Goal: Task Accomplishment & Management: Complete application form

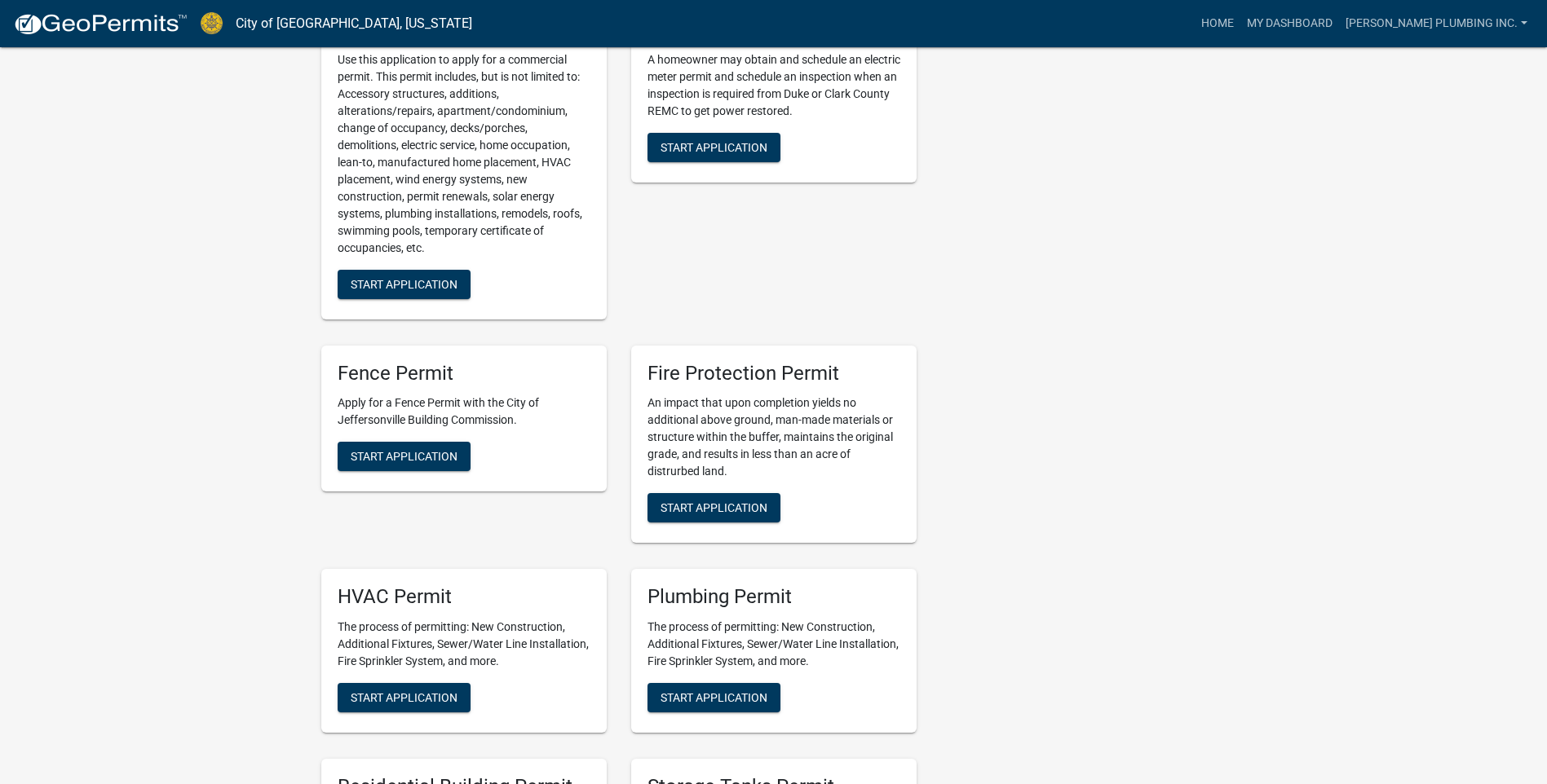
scroll to position [733, 0]
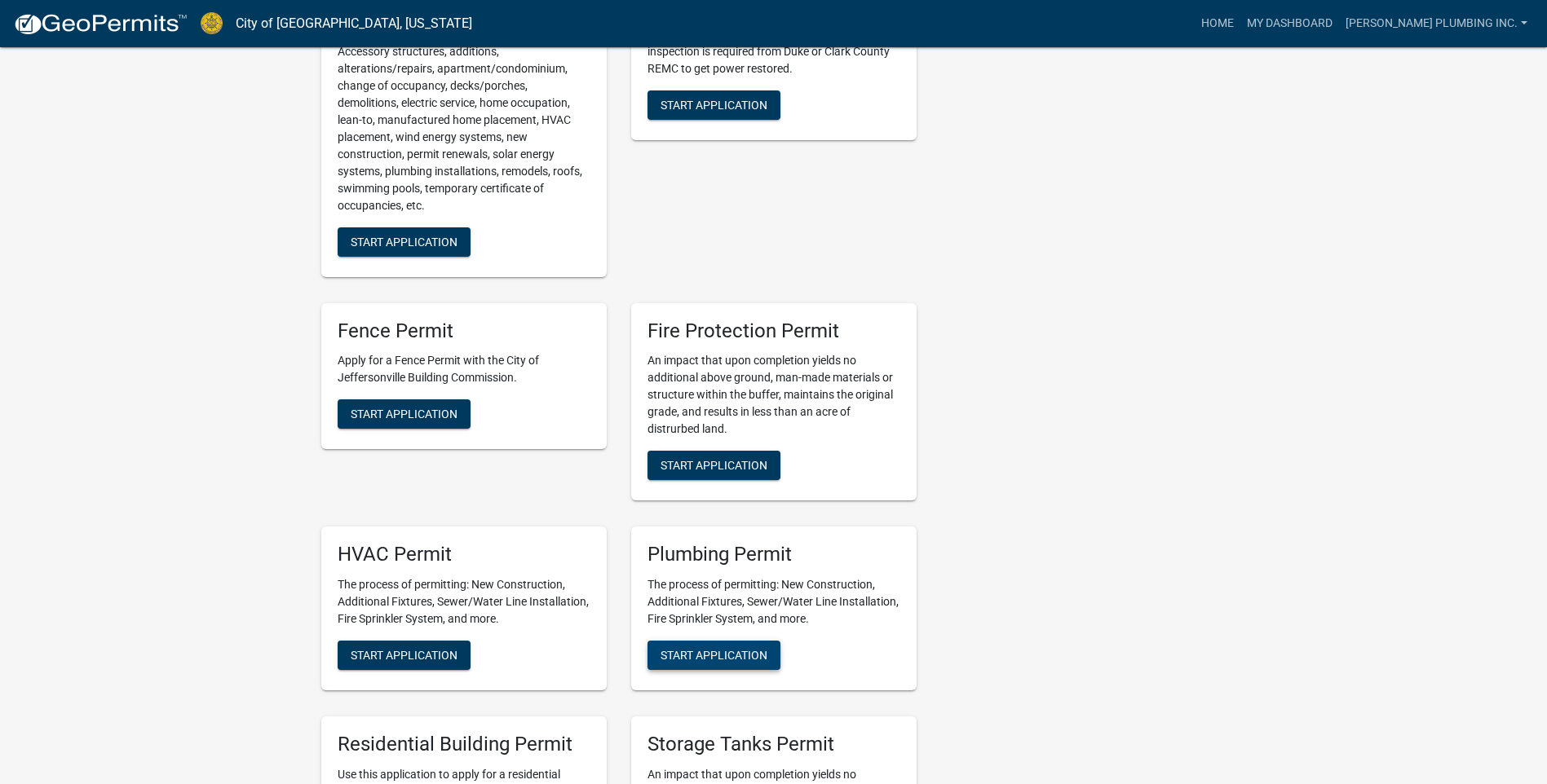
click at [725, 649] on span "Start Application" at bounding box center [714, 655] width 107 height 13
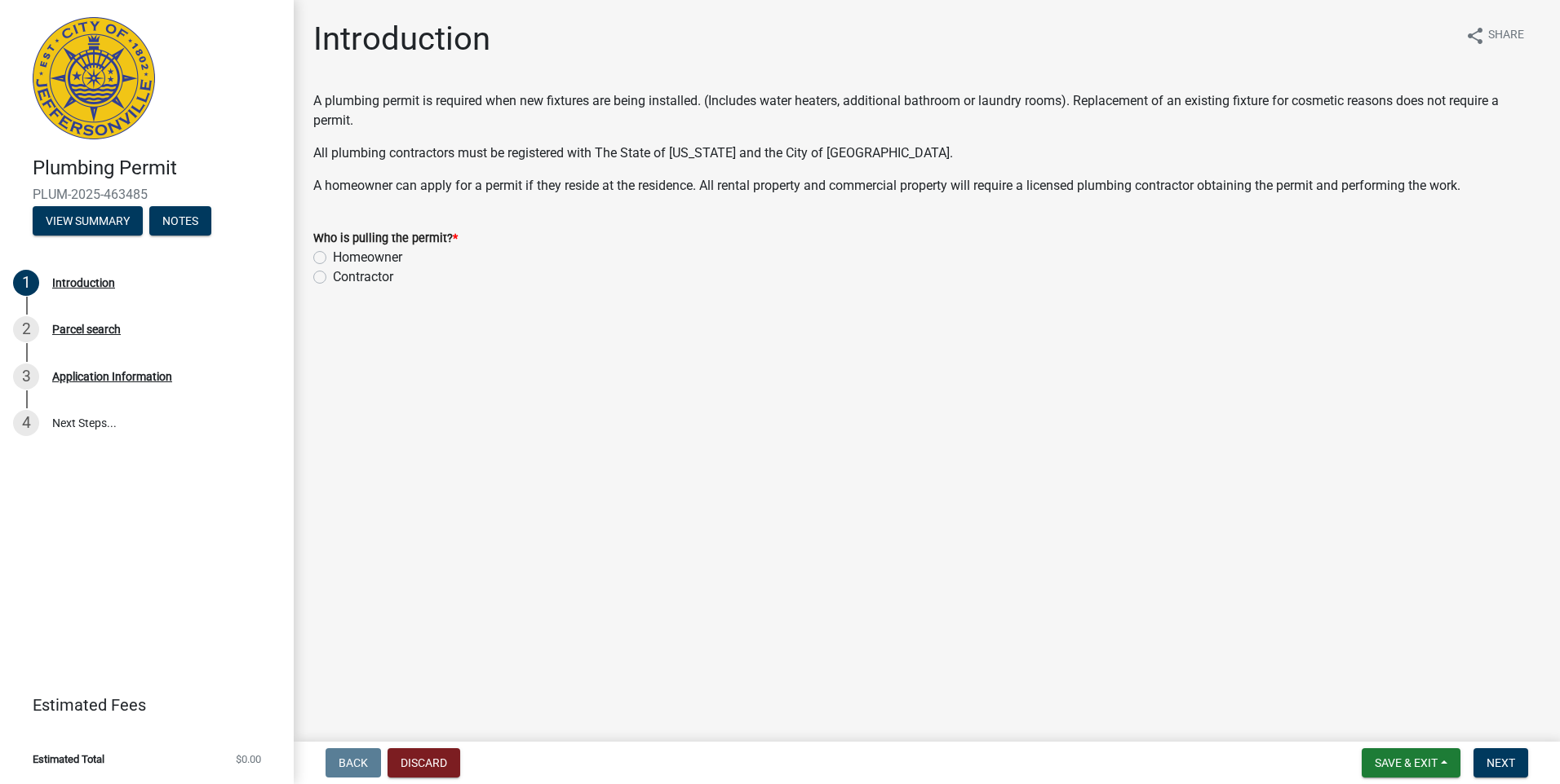
click at [326, 281] on div "Contractor" at bounding box center [927, 277] width 1227 height 20
click at [333, 276] on label "Contractor" at bounding box center [363, 277] width 60 height 20
click at [333, 276] on input "Contractor" at bounding box center [338, 273] width 11 height 11
radio input "true"
click at [1511, 759] on span "Next" at bounding box center [1500, 763] width 28 height 13
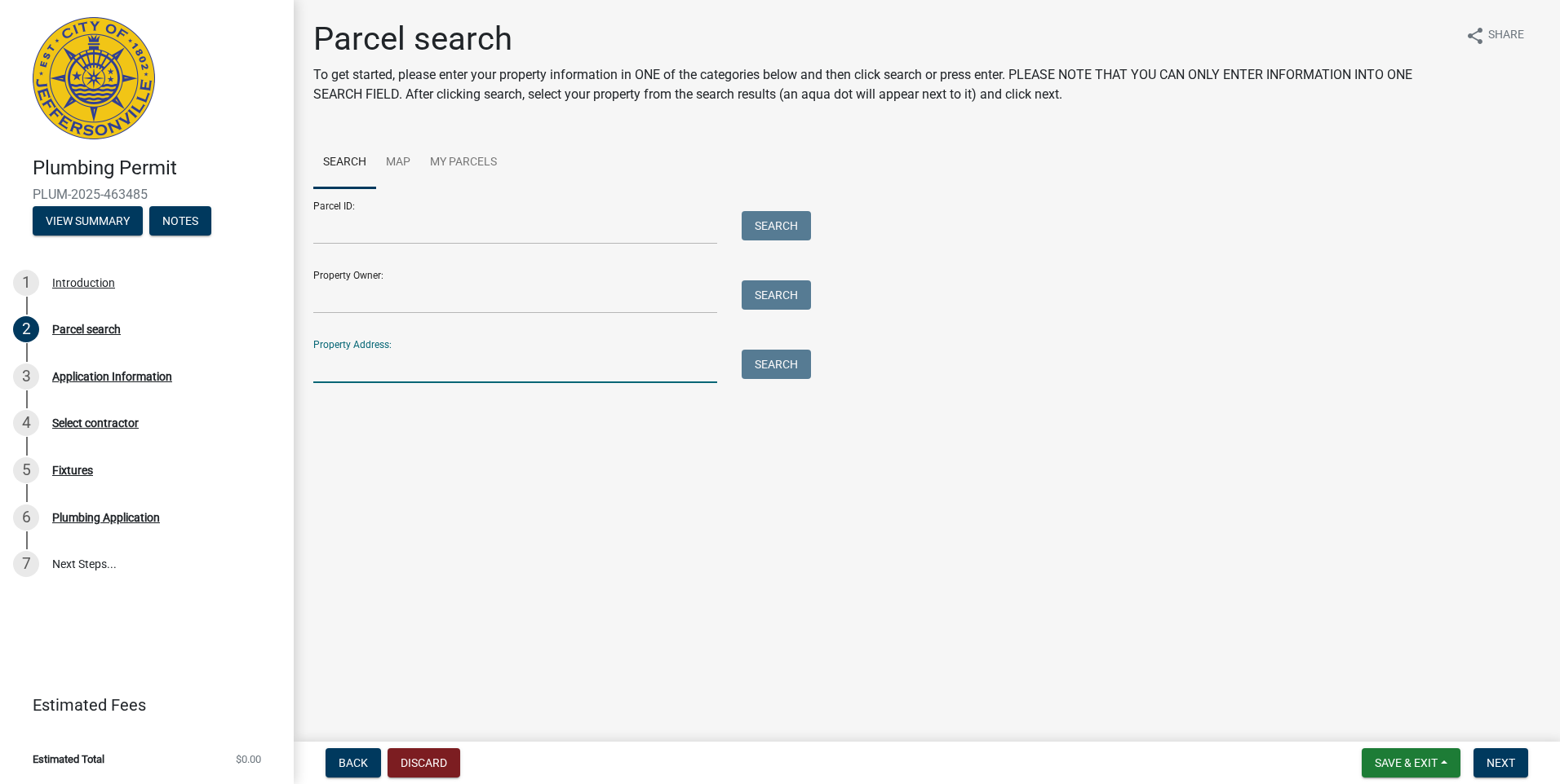
click at [330, 367] on input "Property Address:" at bounding box center [515, 367] width 404 height 34
type input "710 PLAZA"
click at [777, 370] on button "Search" at bounding box center [776, 364] width 69 height 29
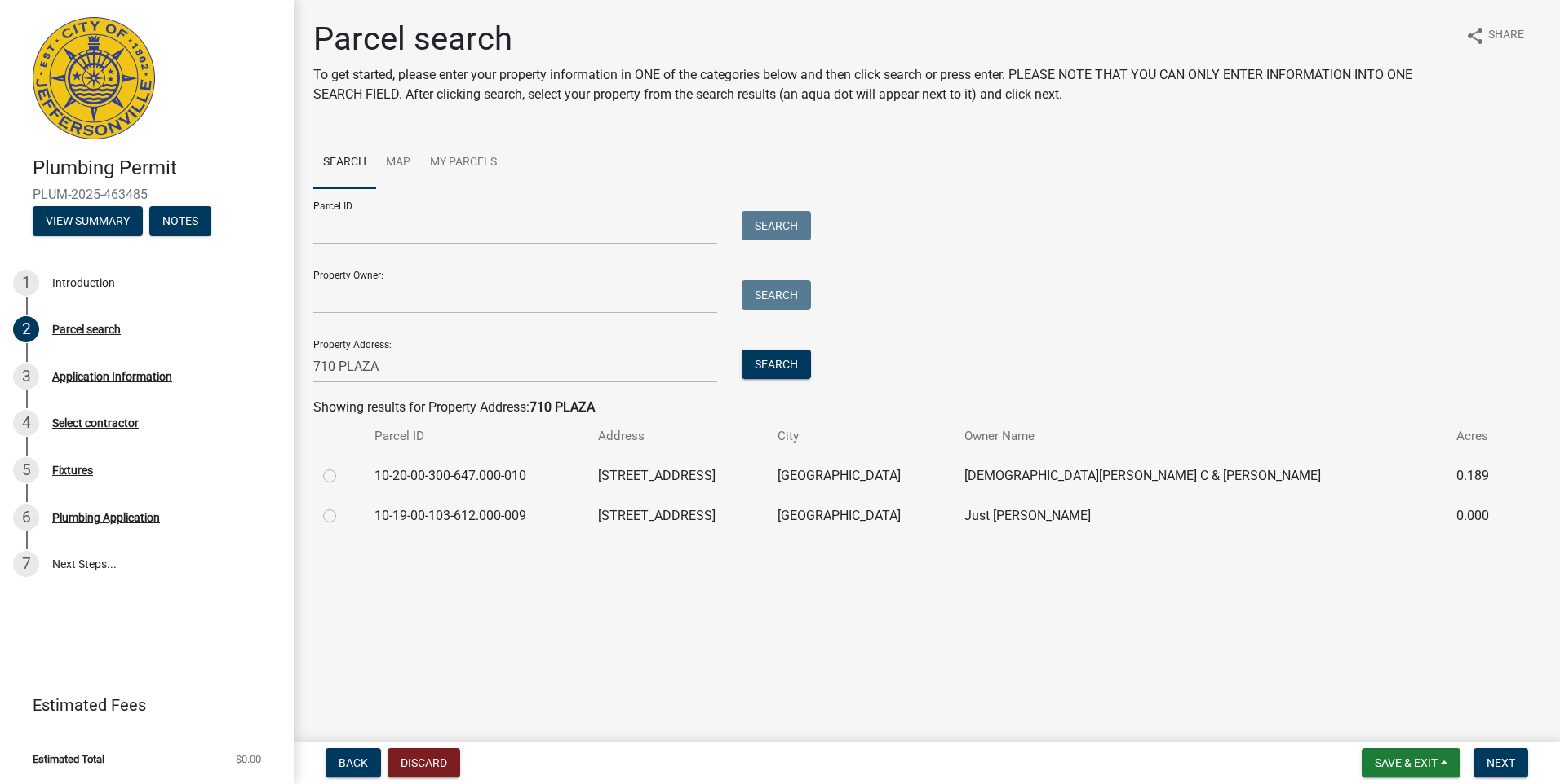
click at [343, 466] on label at bounding box center [343, 466] width 0 height 0
click at [343, 475] on input "radio" at bounding box center [348, 471] width 11 height 11
radio input "true"
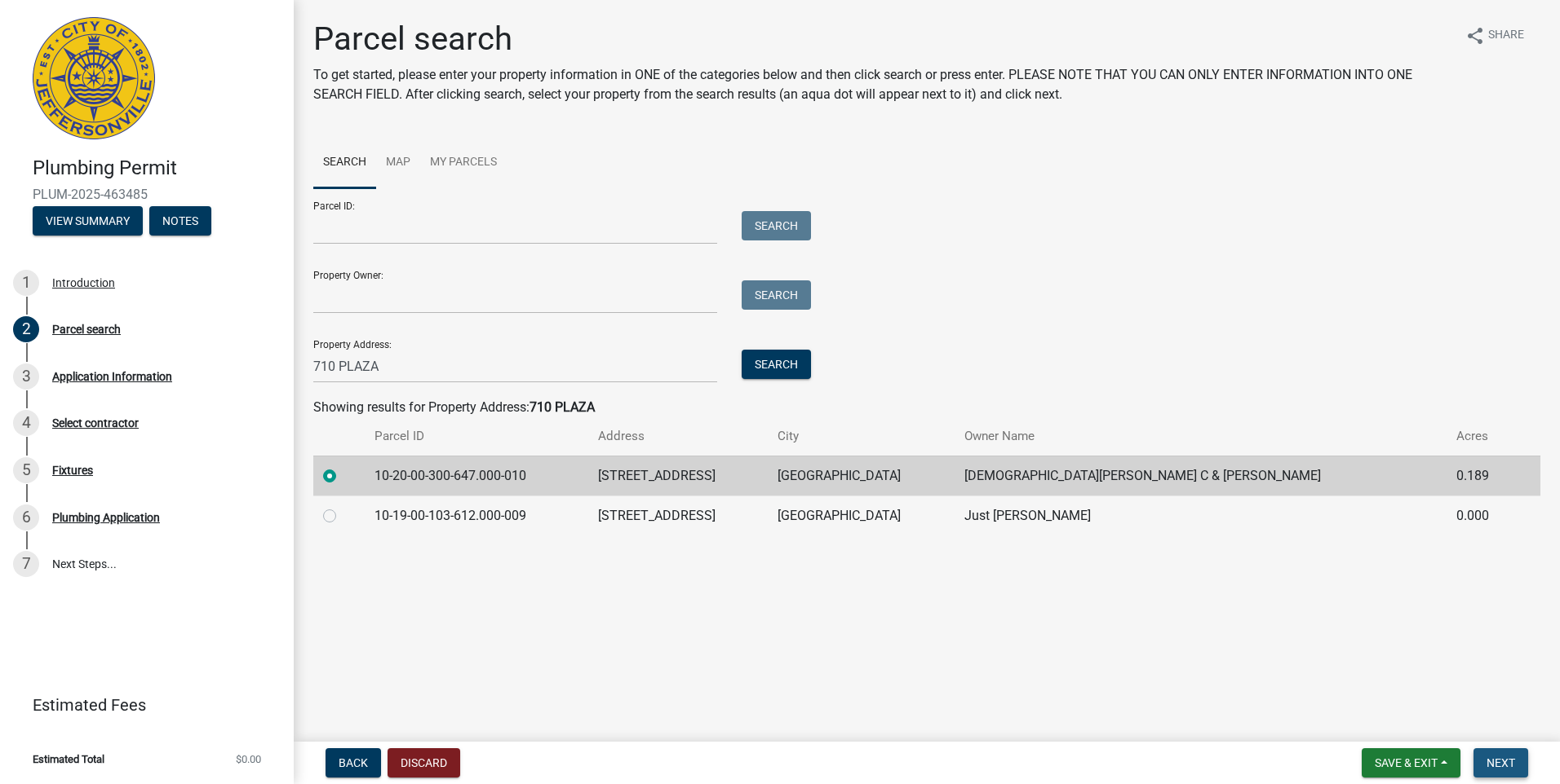
click at [1494, 764] on span "Next" at bounding box center [1500, 763] width 28 height 13
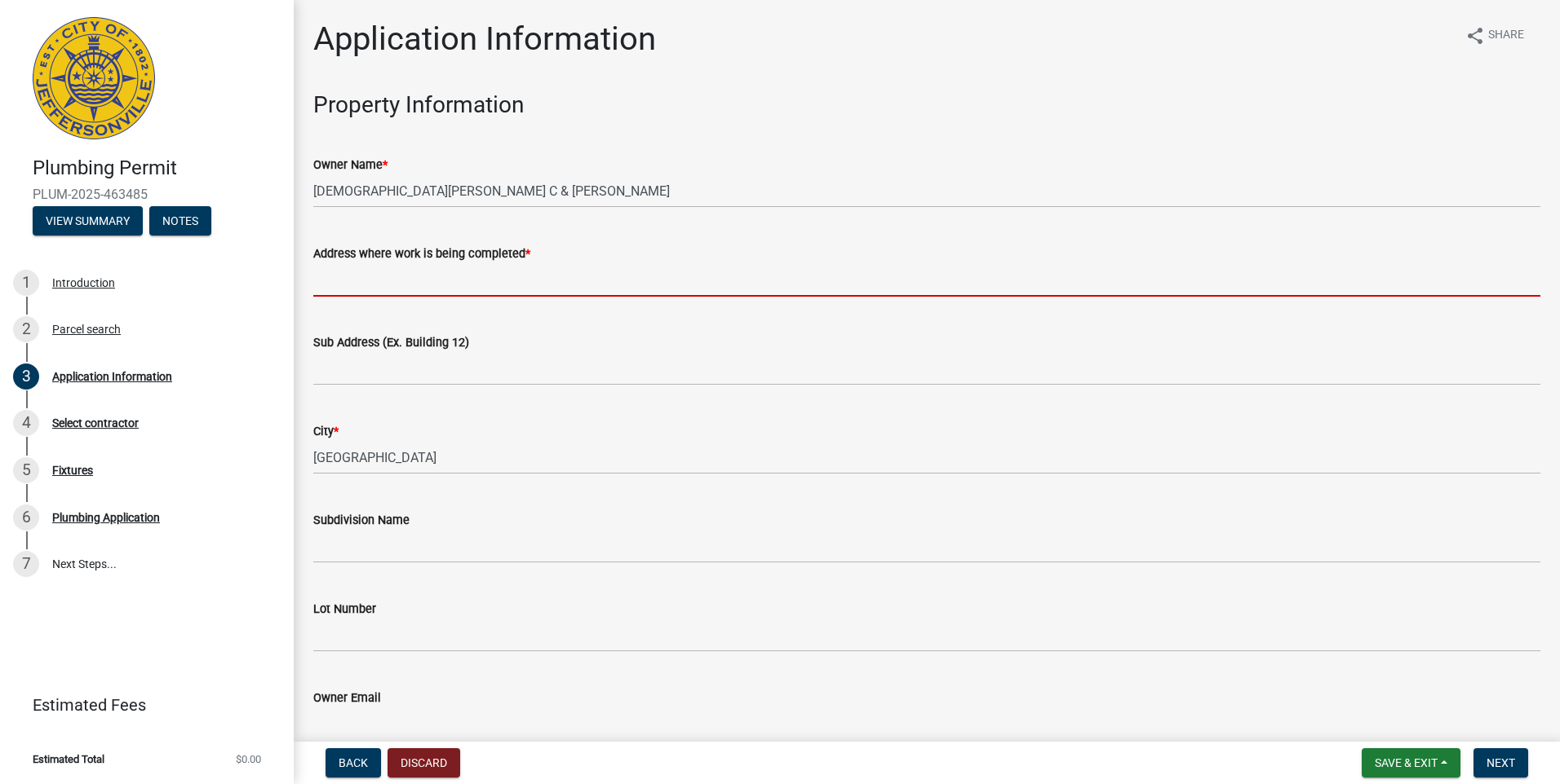
click at [320, 278] on input "Address where work is being completed *" at bounding box center [927, 281] width 1227 height 34
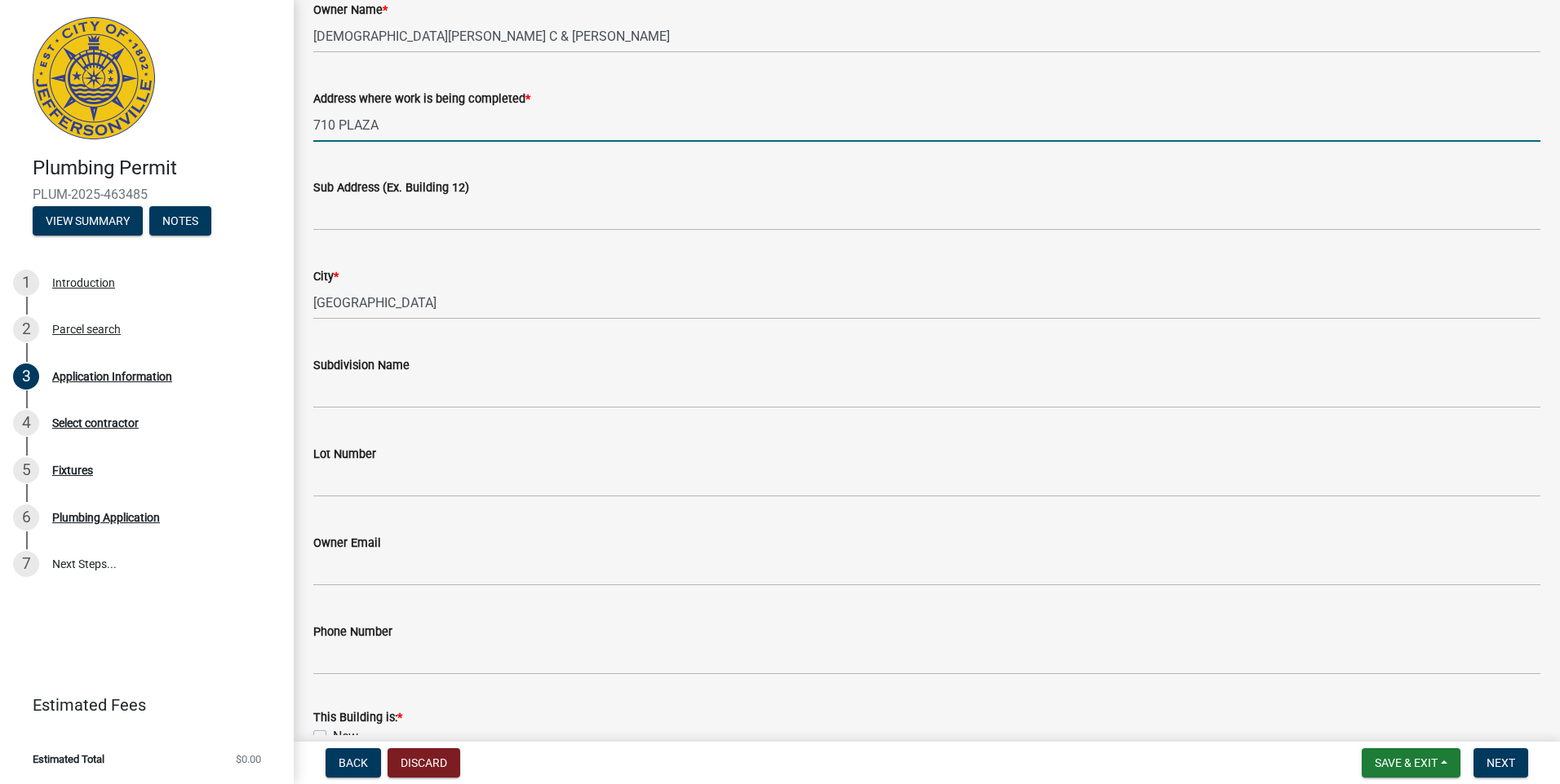
scroll to position [435, 0]
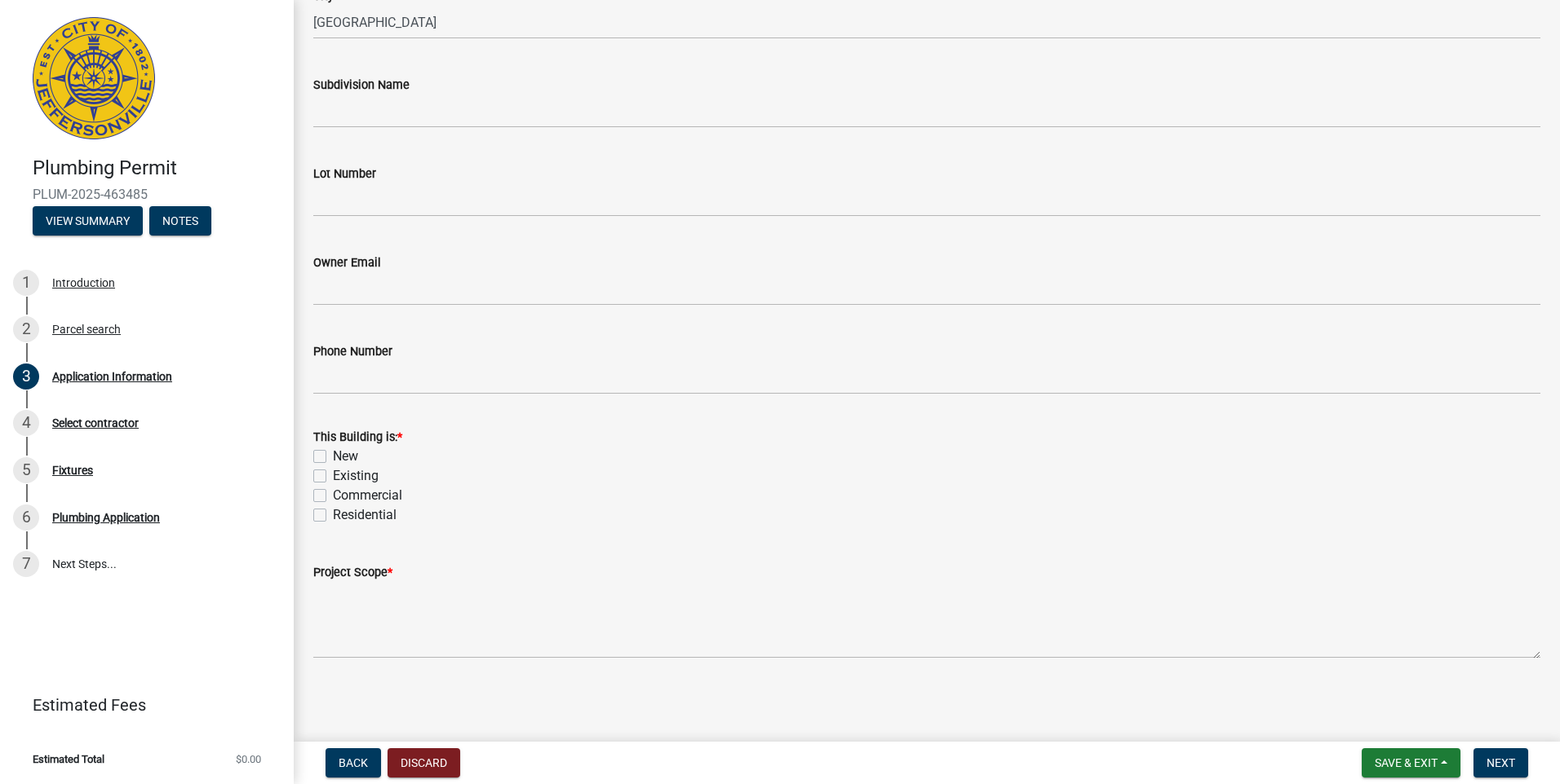
type input "710 PLAZA"
drag, startPoint x: 321, startPoint y: 474, endPoint x: 327, endPoint y: 494, distance: 20.9
click at [333, 477] on label "Existing" at bounding box center [355, 476] width 45 height 20
click at [333, 477] on input "Existing" at bounding box center [338, 471] width 11 height 11
checkbox input "true"
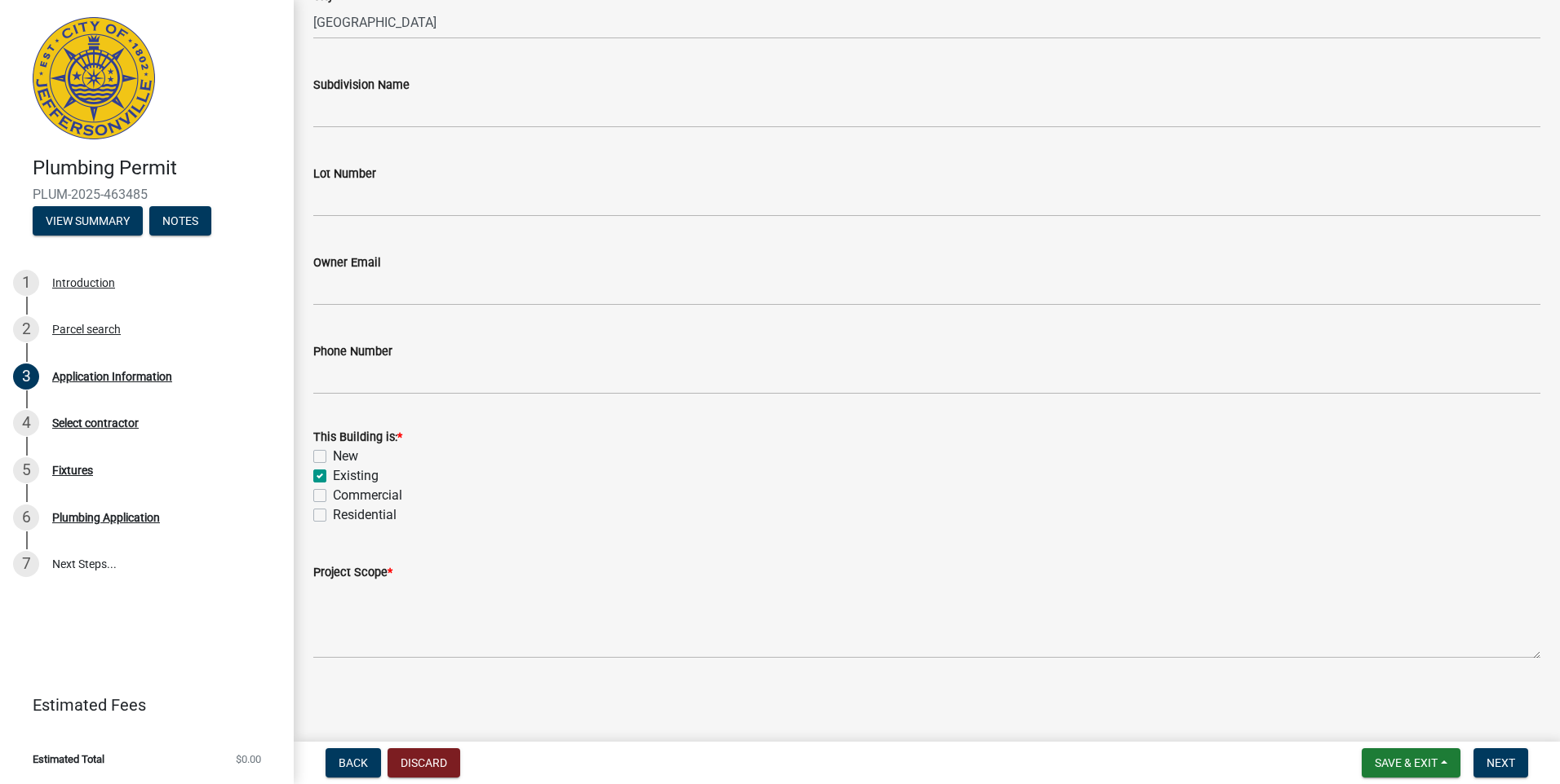
checkbox input "false"
checkbox input "true"
checkbox input "false"
drag, startPoint x: 323, startPoint y: 513, endPoint x: 358, endPoint y: 564, distance: 61.9
click at [333, 515] on label "Residential" at bounding box center [365, 515] width 64 height 20
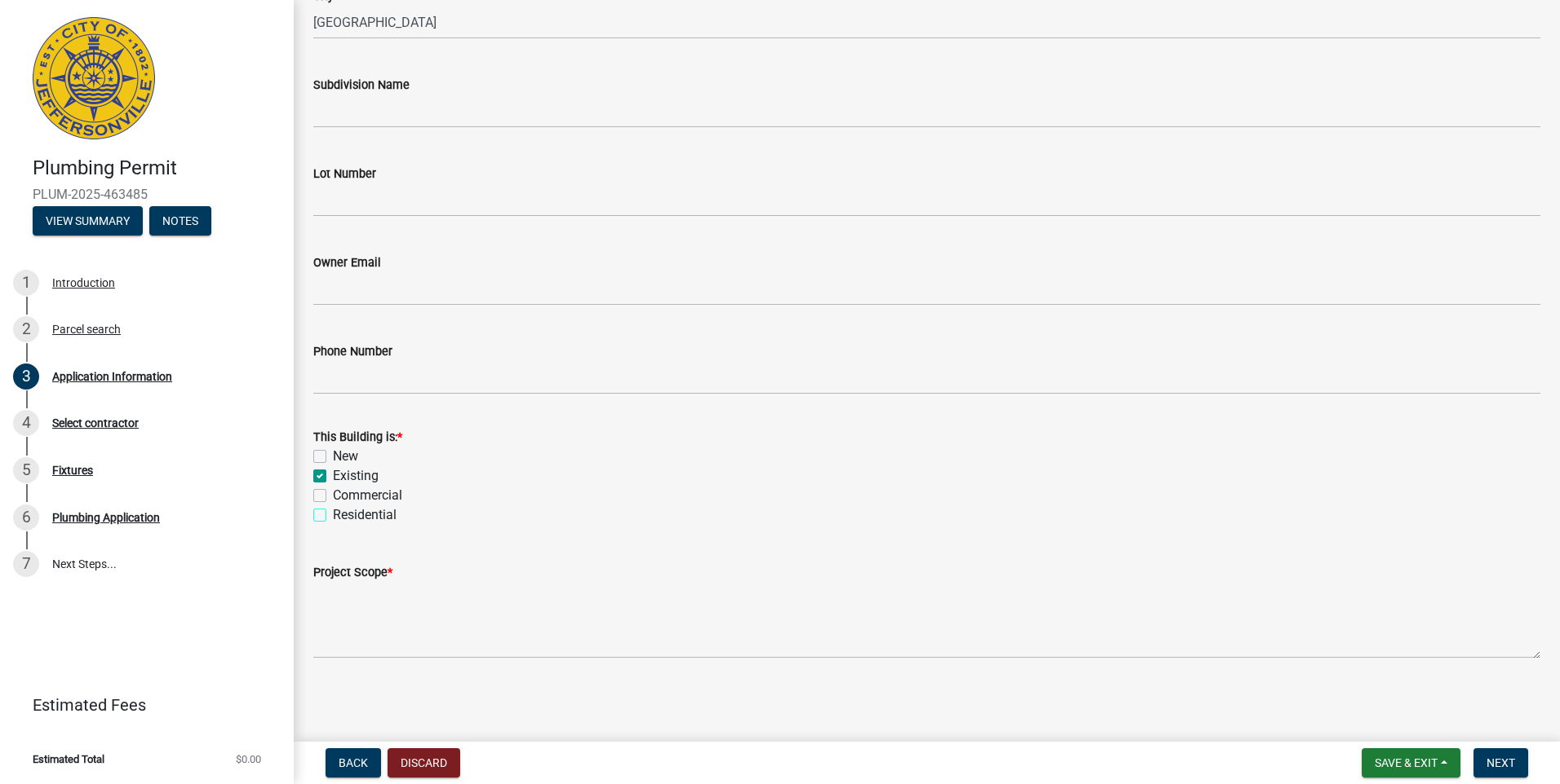
click at [333, 515] on input "Residential" at bounding box center [338, 511] width 11 height 11
checkbox input "true"
checkbox input "false"
checkbox input "true"
checkbox input "false"
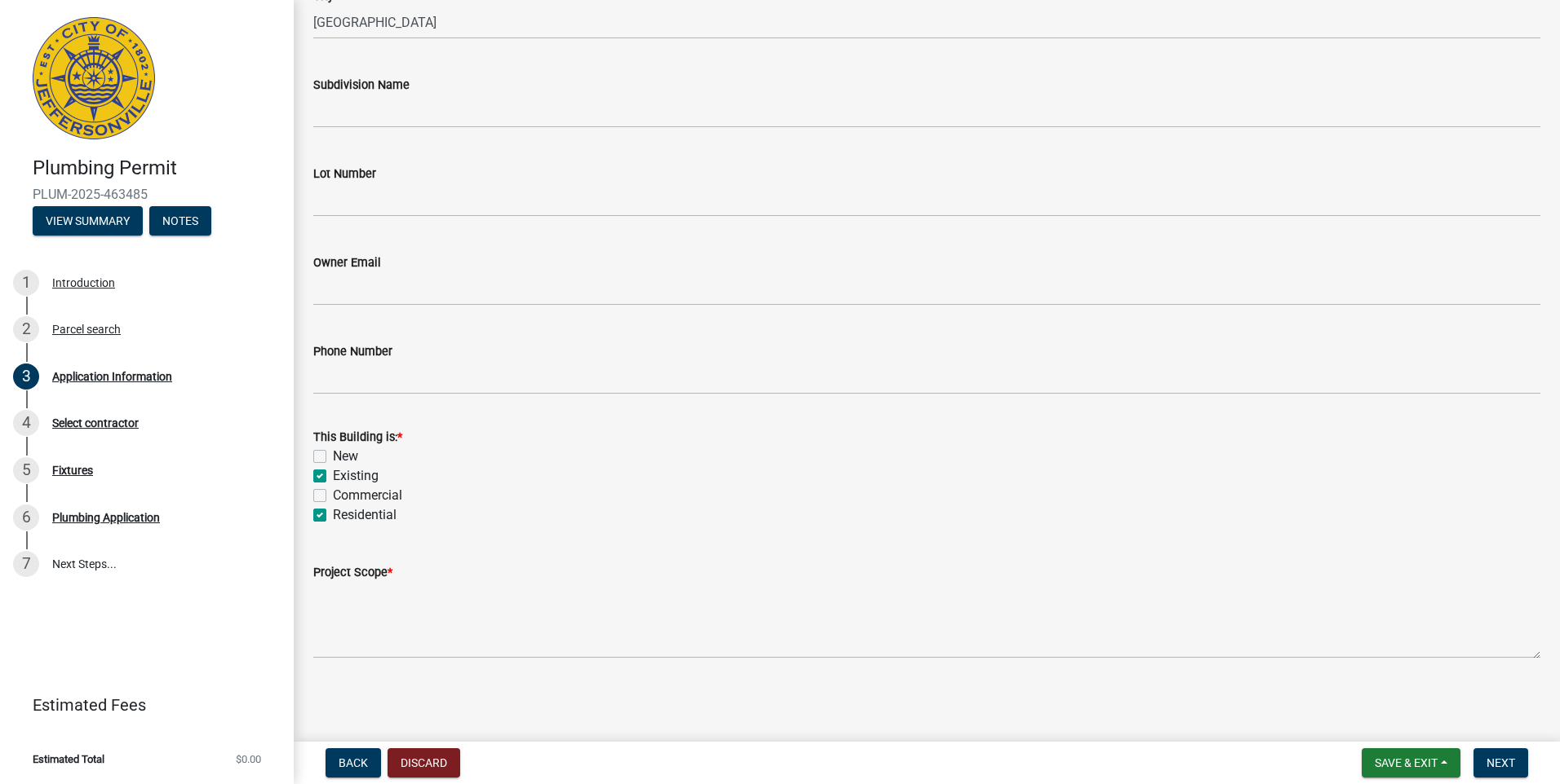
checkbox input "true"
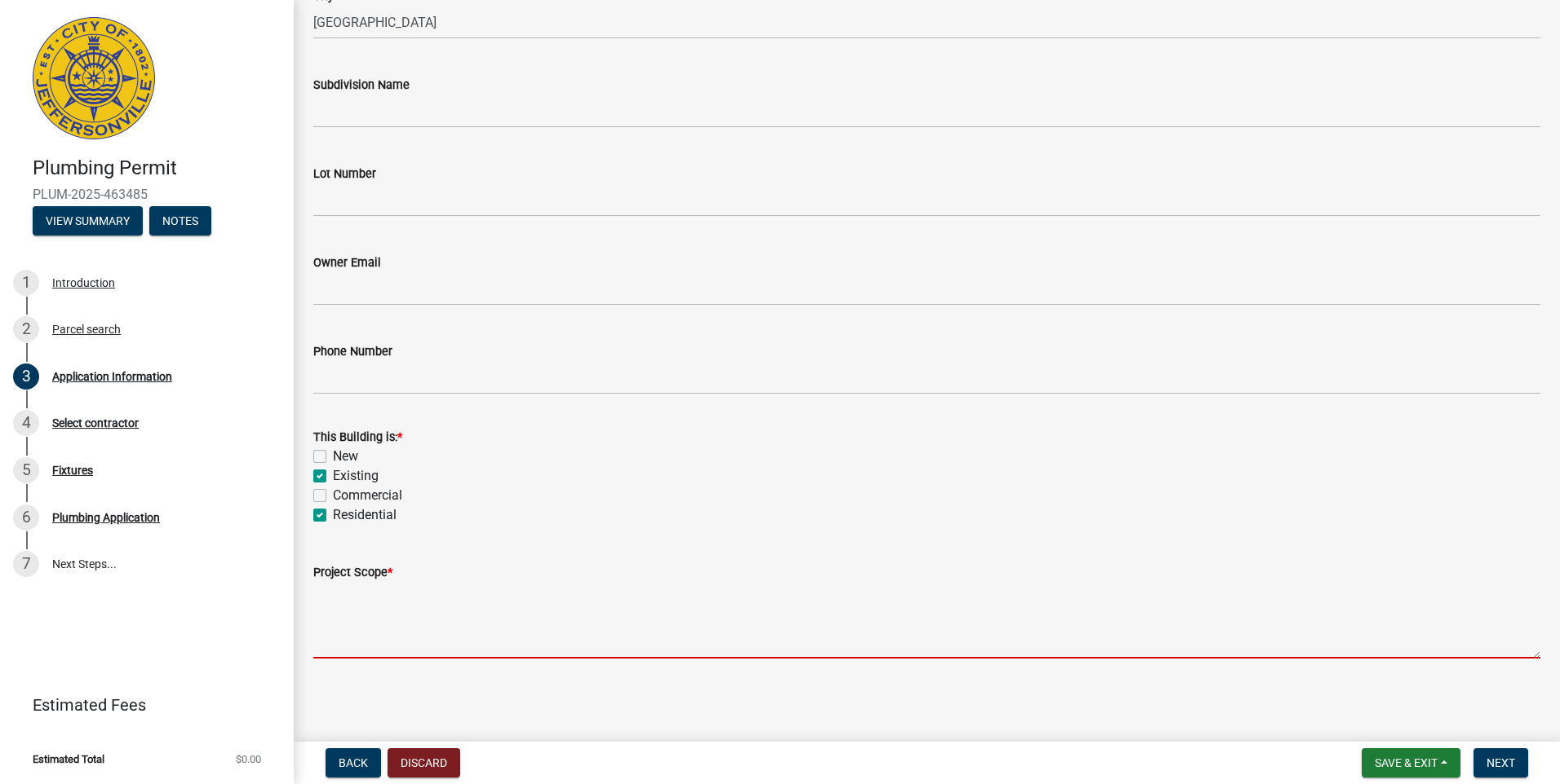
click at [353, 644] on textarea "Project Scope *" at bounding box center [927, 621] width 1227 height 76
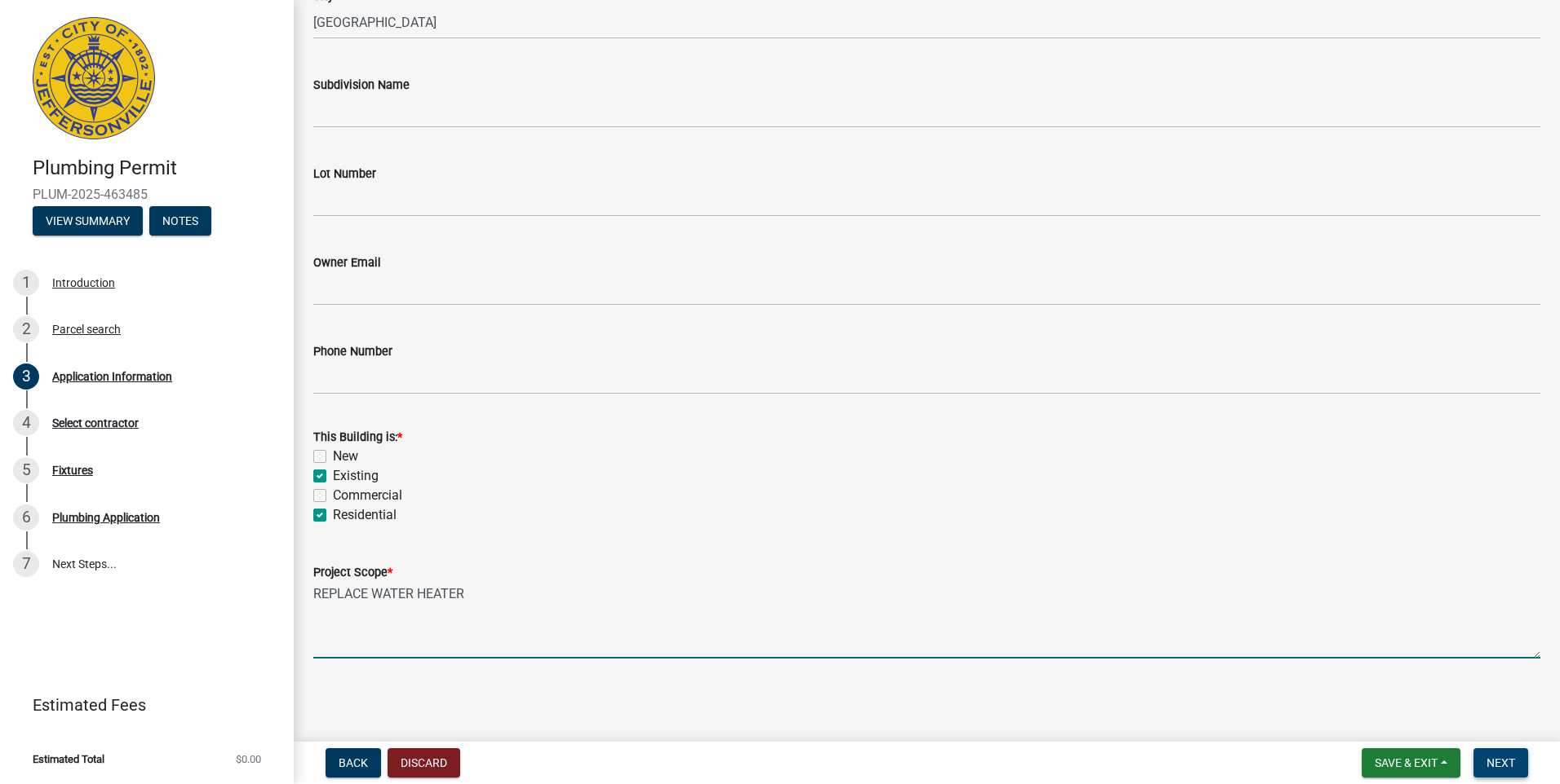
type textarea "REPLACE WATER HEATER"
click at [1492, 760] on span "Next" at bounding box center [1500, 763] width 28 height 13
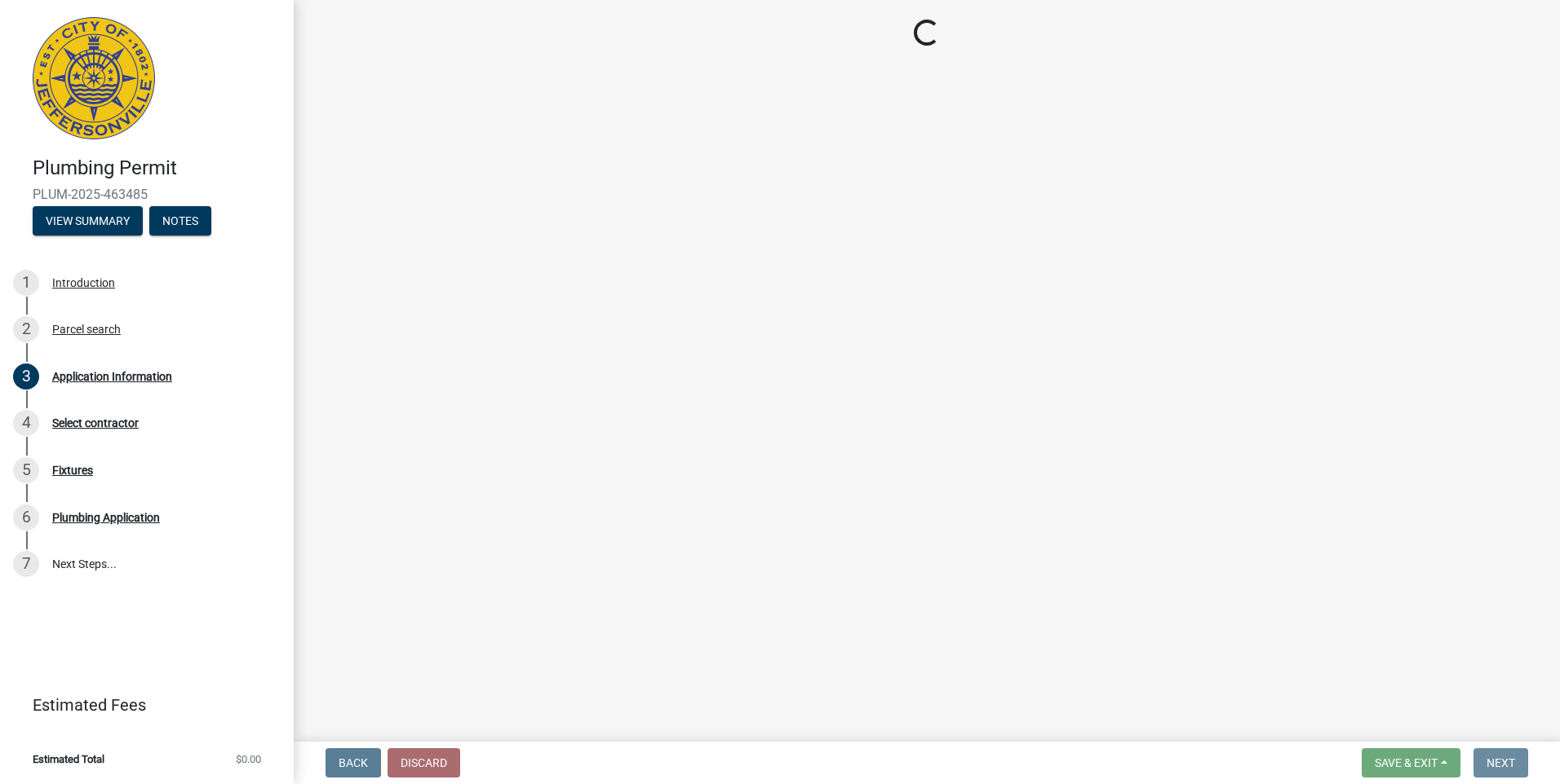
scroll to position [0, 0]
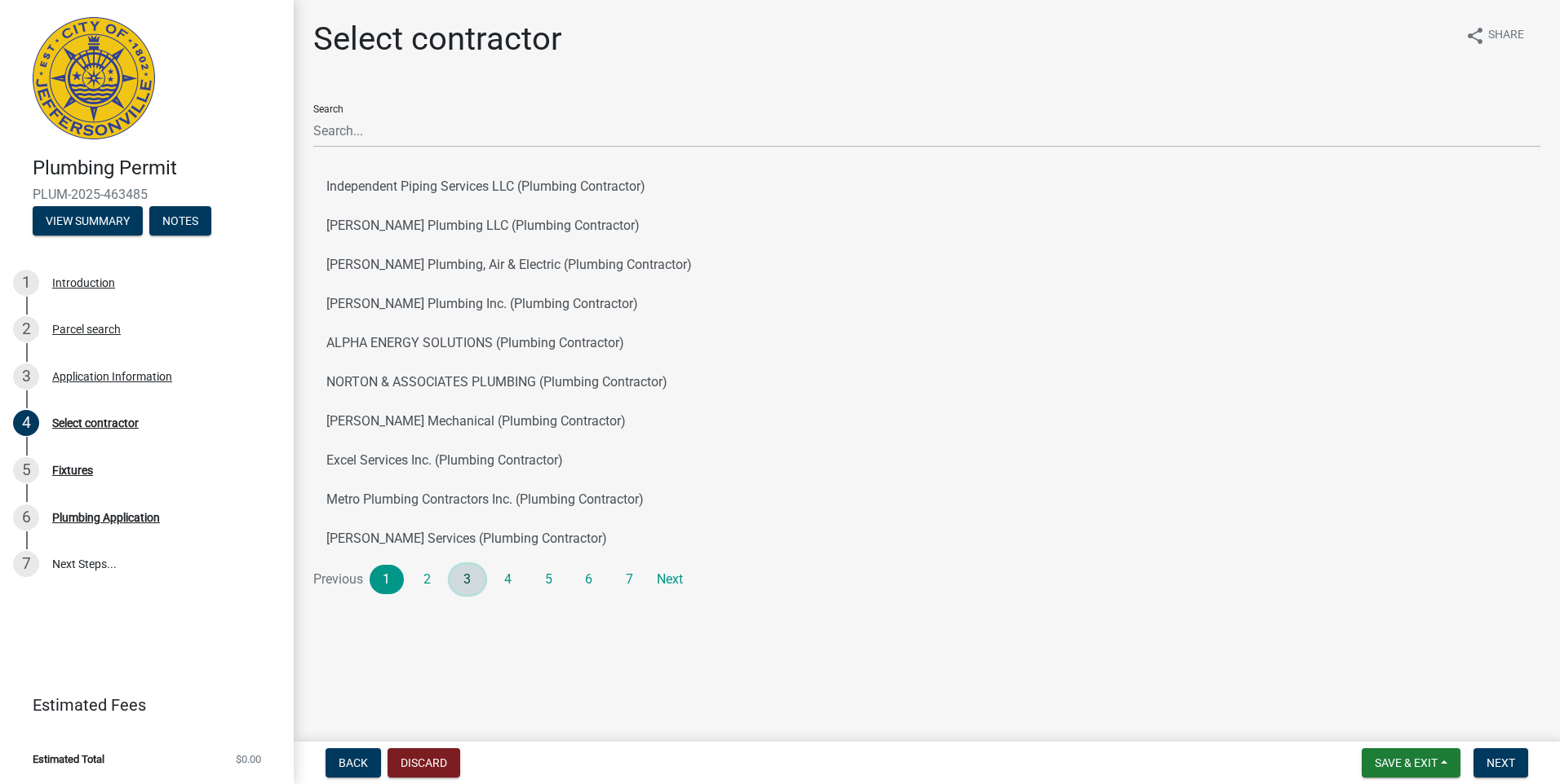
click at [461, 583] on link "3" at bounding box center [467, 579] width 35 height 29
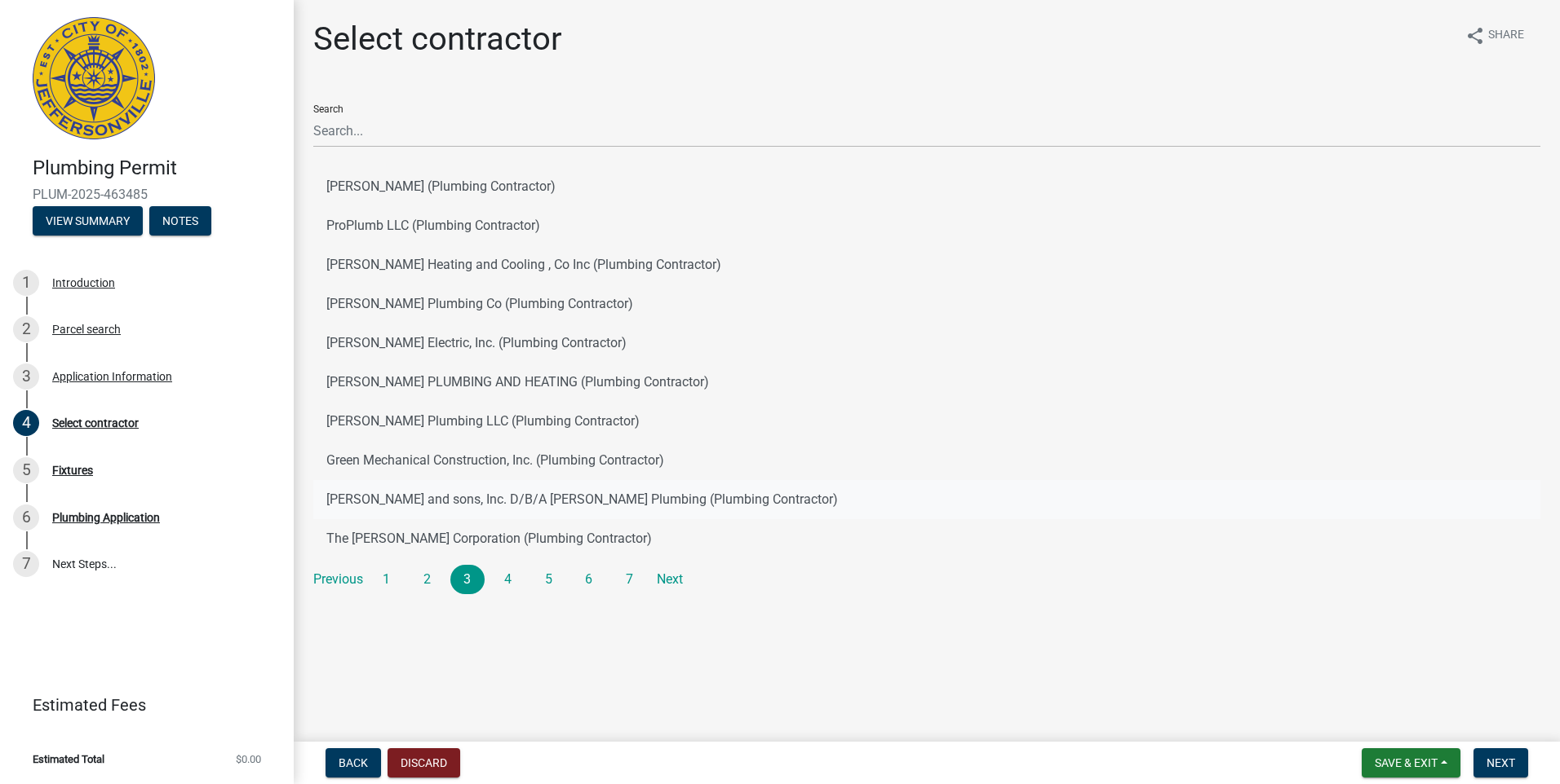
click at [390, 498] on button "[PERSON_NAME] and sons, Inc. D/B/A [PERSON_NAME] Plumbing (Plumbing Contractor)" at bounding box center [927, 500] width 1227 height 39
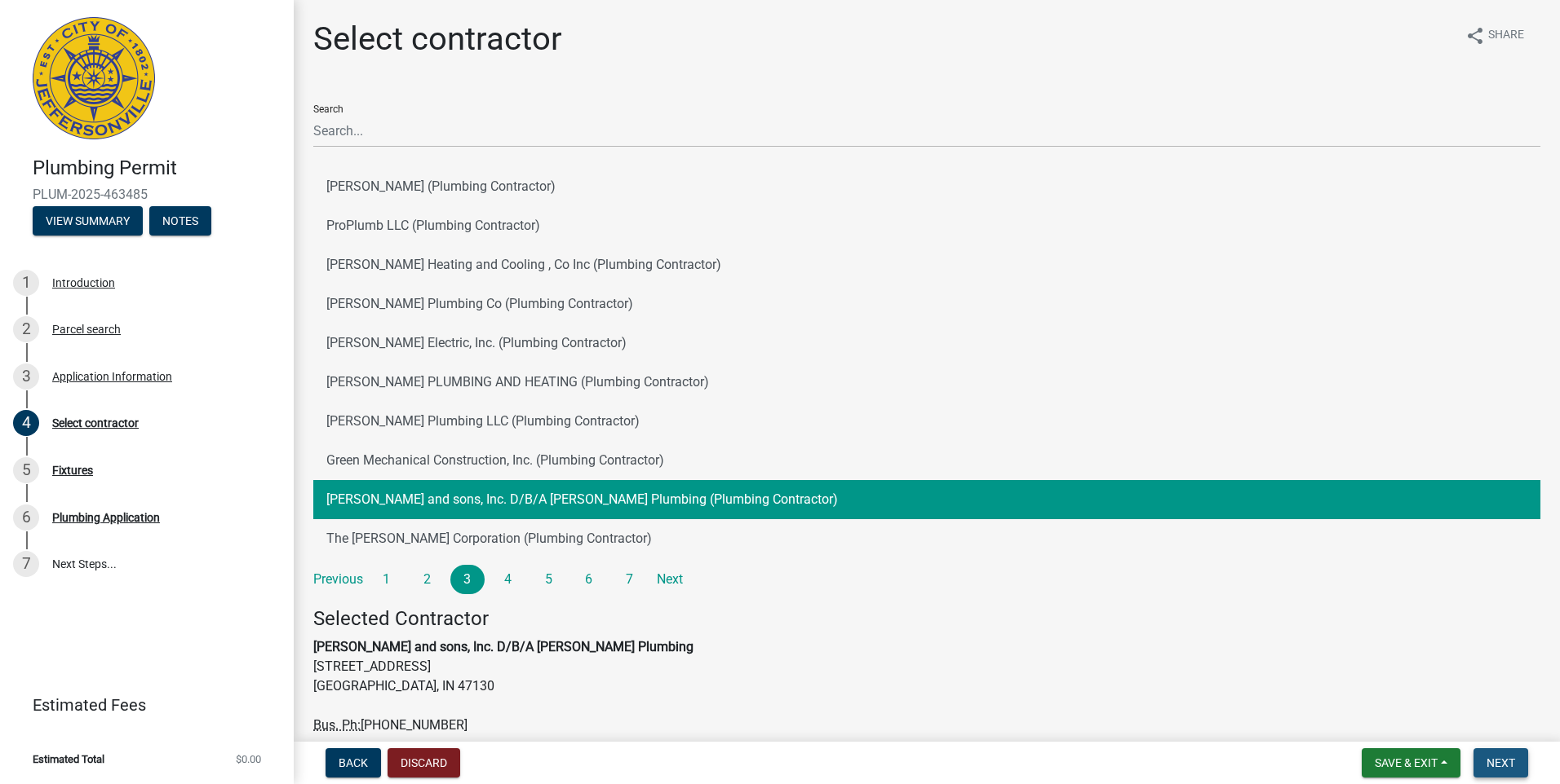
click at [1500, 764] on span "Next" at bounding box center [1500, 763] width 28 height 13
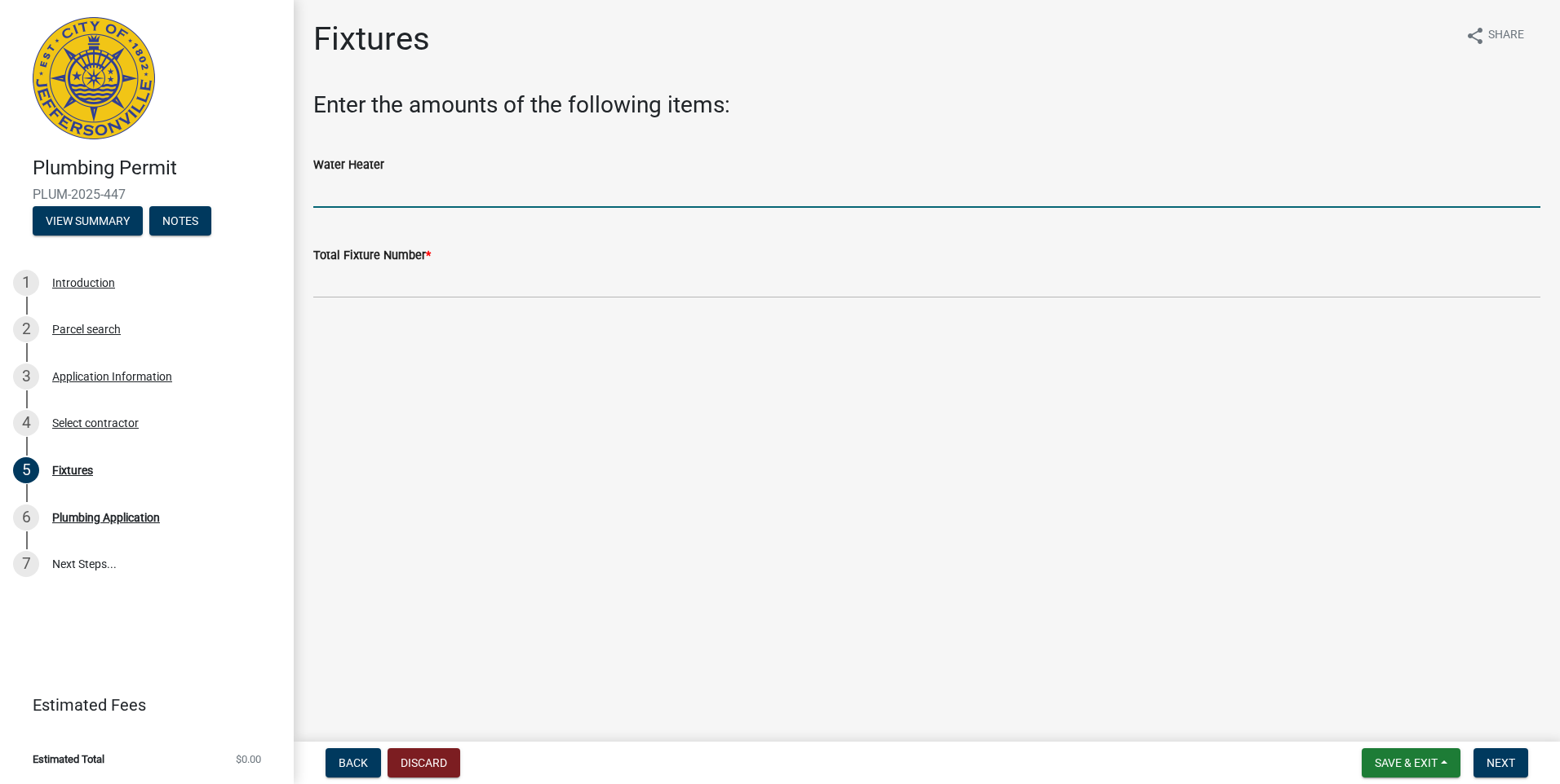
click at [346, 188] on input "text" at bounding box center [927, 192] width 1227 height 34
type input "1"
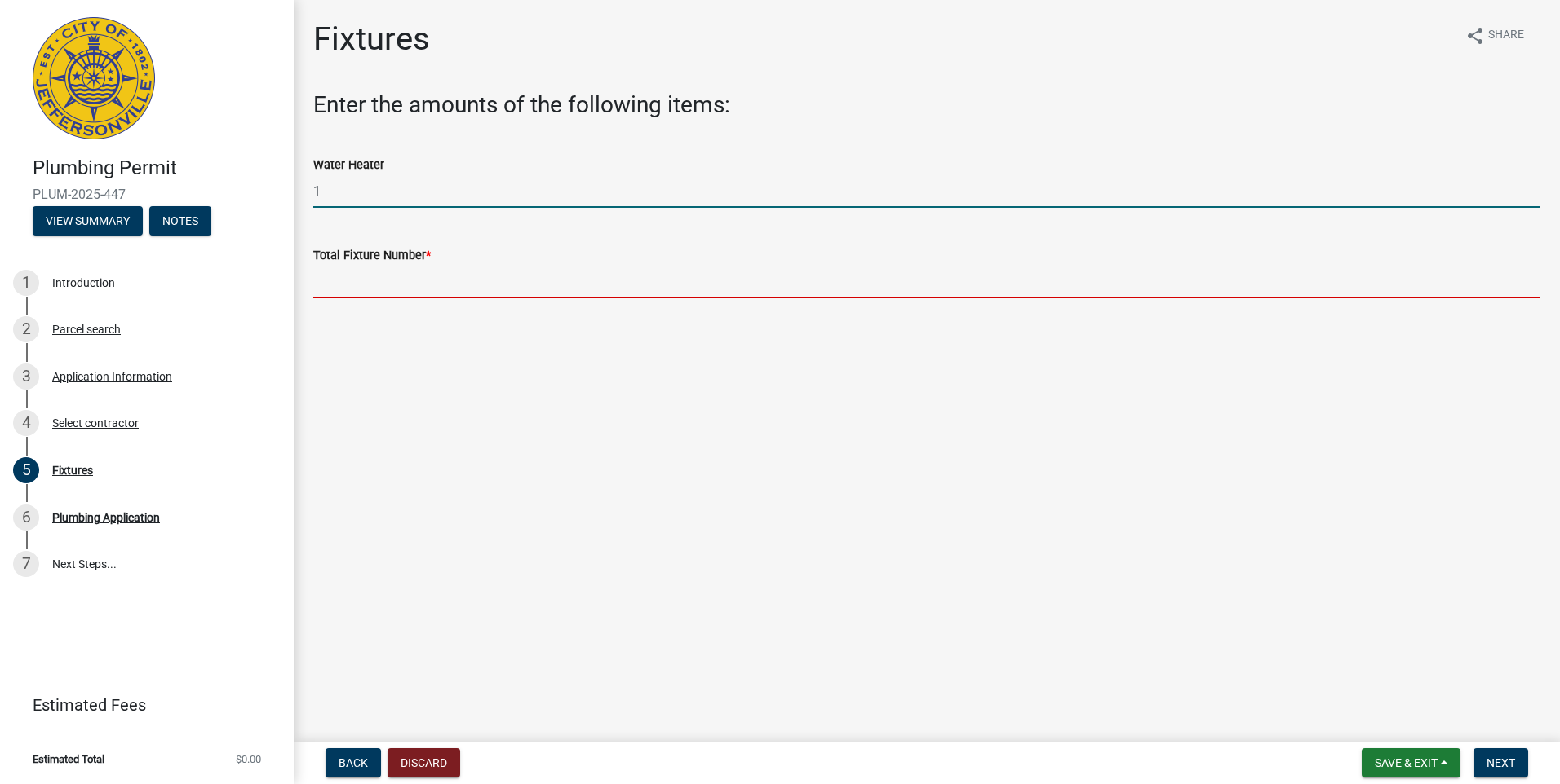
type input "1"
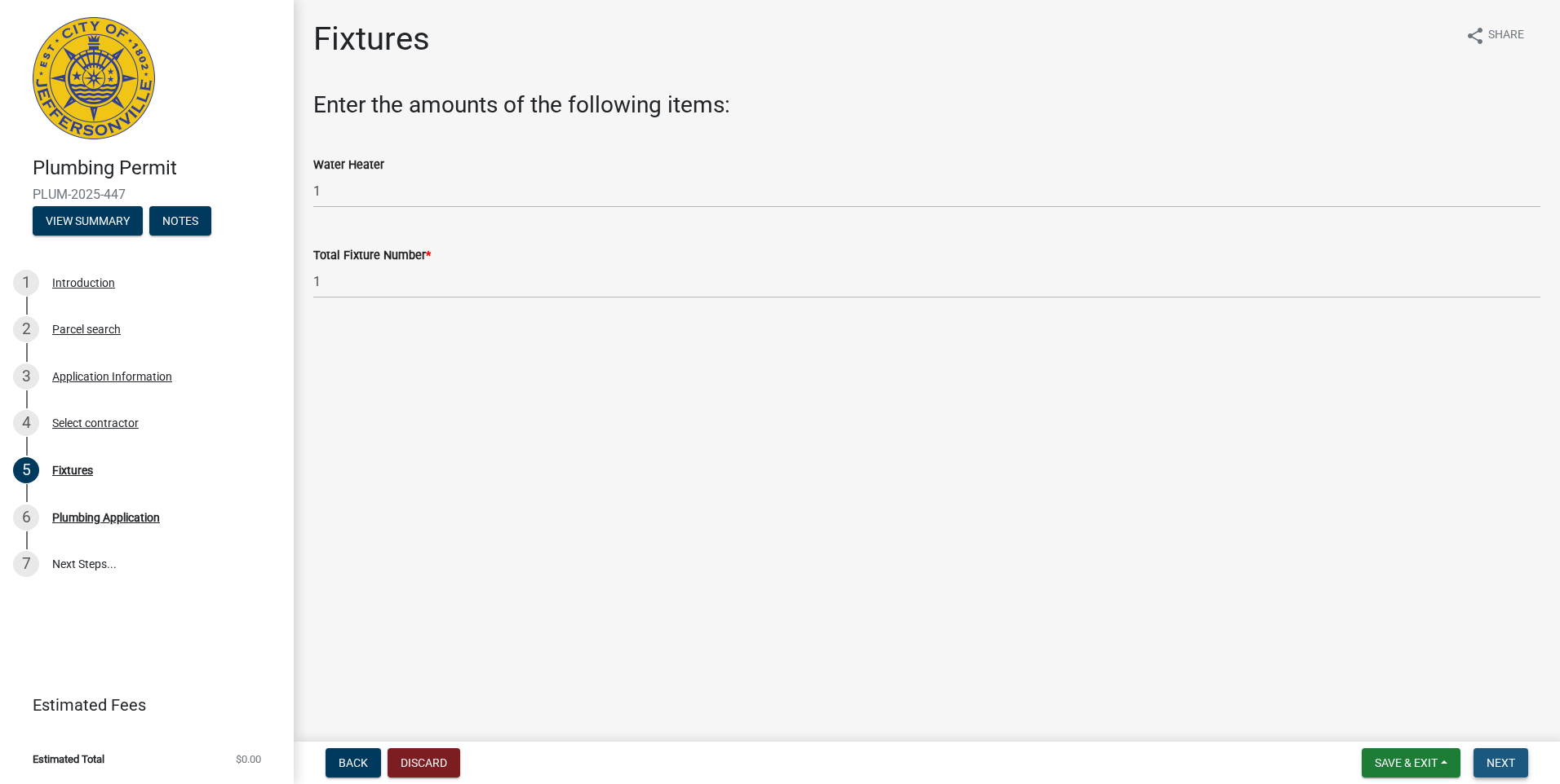
click at [1492, 757] on span "Next" at bounding box center [1500, 763] width 28 height 13
